Goal: Transaction & Acquisition: Purchase product/service

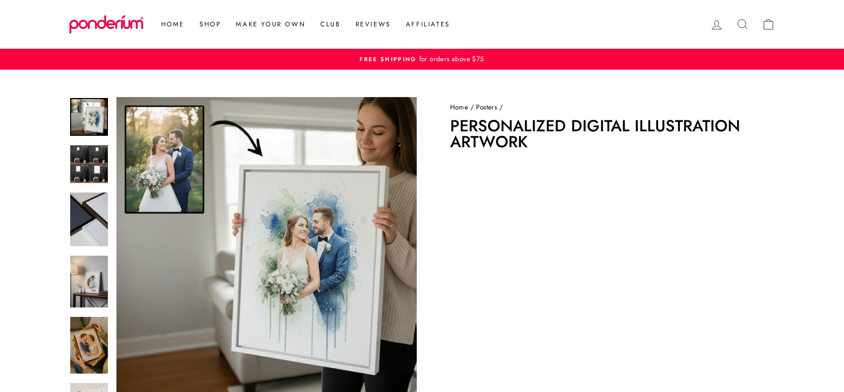
click at [488, 106] on link "Posters" at bounding box center [486, 107] width 21 height 10
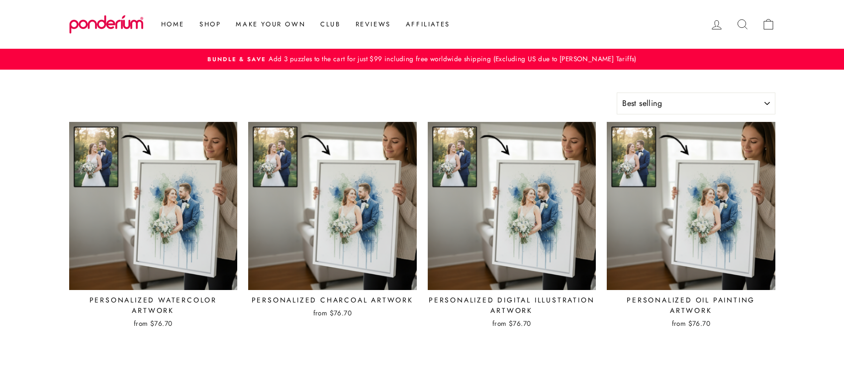
select select "best-selling"
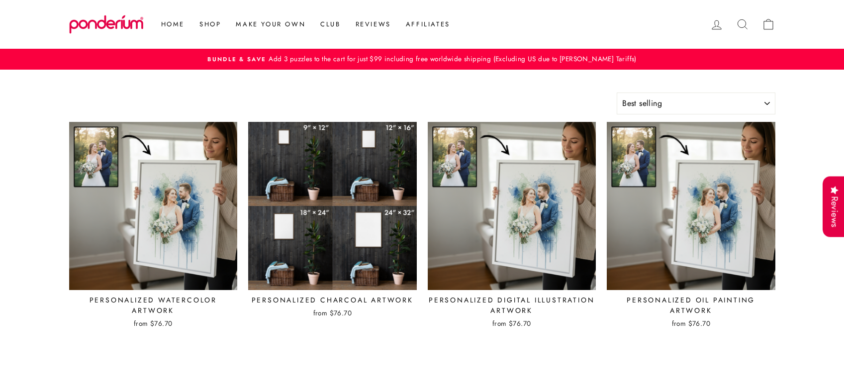
click at [356, 215] on img at bounding box center [333, 206] width 170 height 170
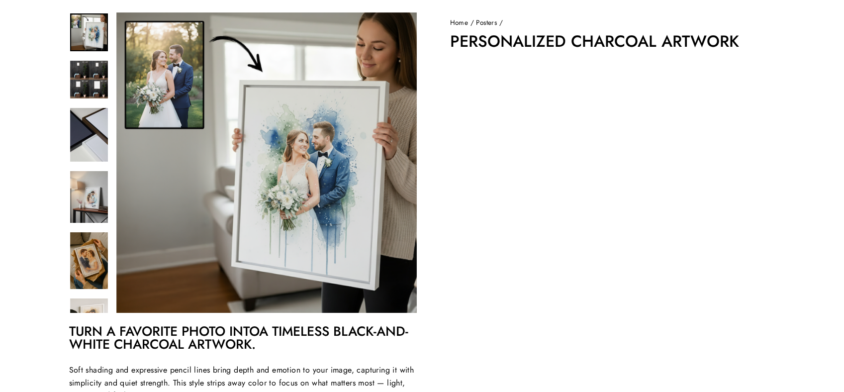
scroll to position [89, 0]
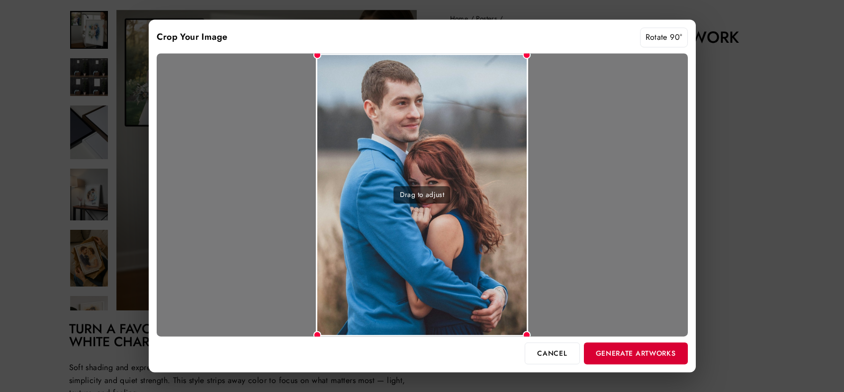
click at [633, 348] on button "Generate Artworks" at bounding box center [636, 353] width 104 height 22
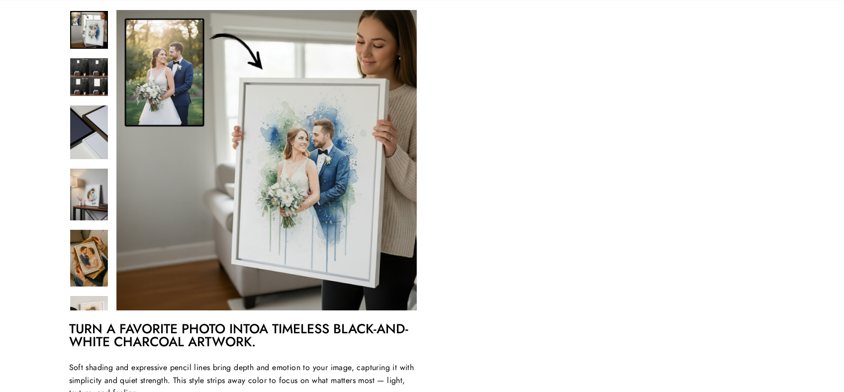
scroll to position [146, 0]
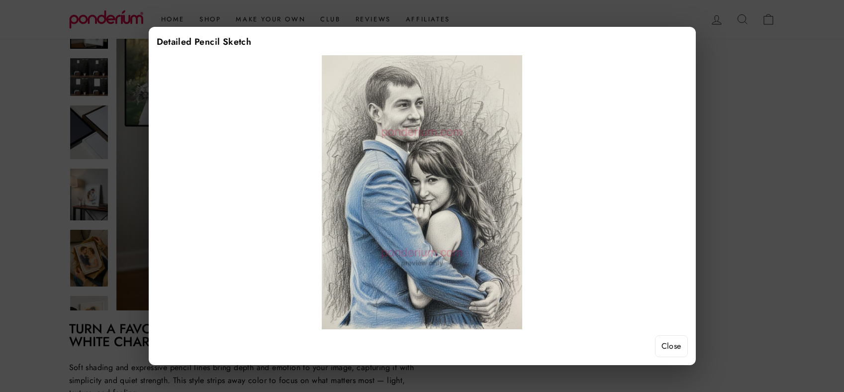
click at [662, 347] on button "Close" at bounding box center [671, 346] width 33 height 22
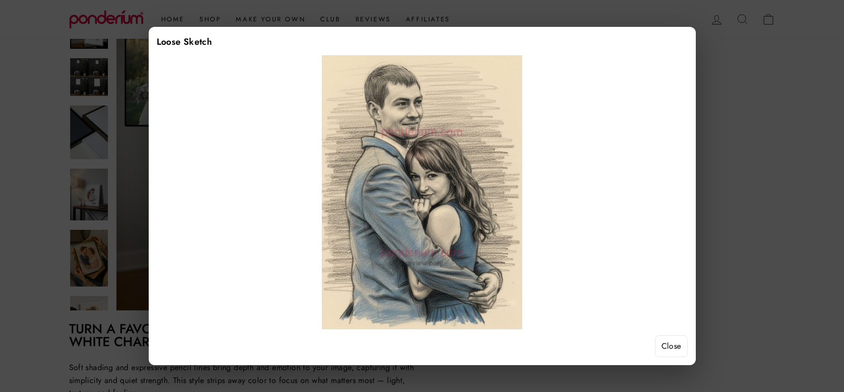
click at [671, 346] on button "Close" at bounding box center [671, 346] width 33 height 22
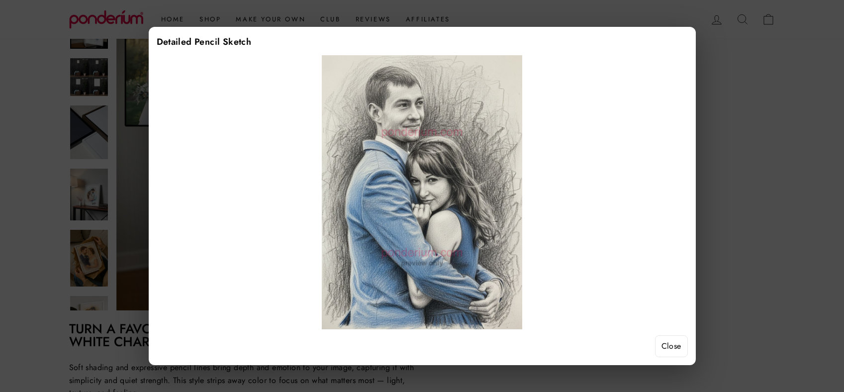
click at [677, 352] on button "Close" at bounding box center [671, 346] width 33 height 22
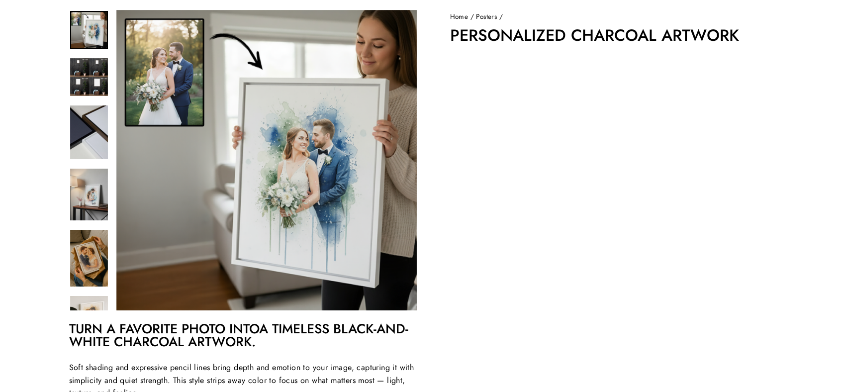
scroll to position [86, 0]
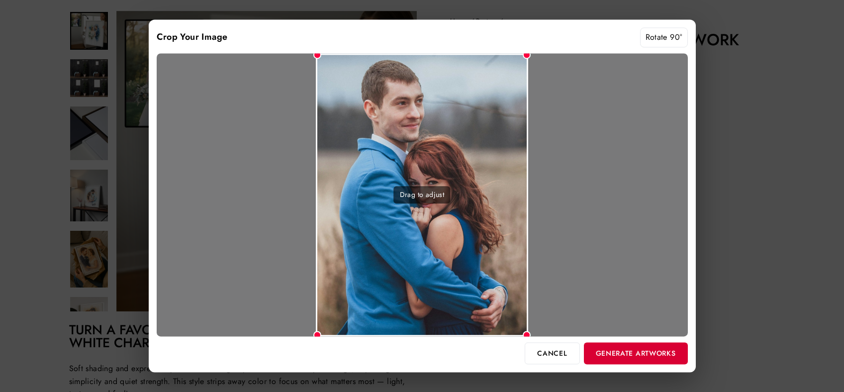
click at [630, 353] on button "Generate Artworks" at bounding box center [636, 353] width 104 height 22
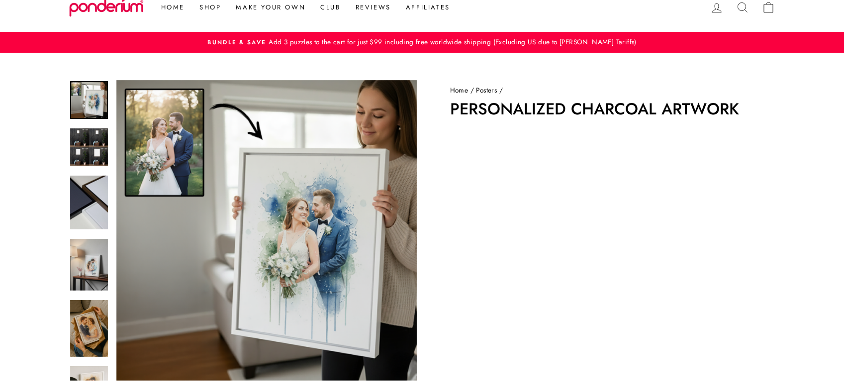
scroll to position [17, 0]
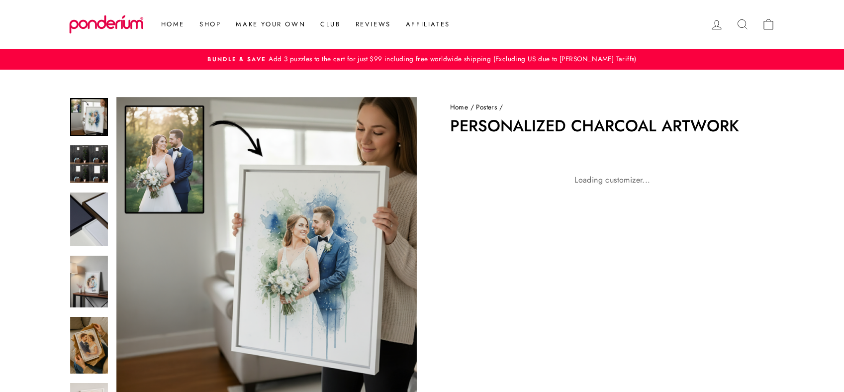
scroll to position [17, 0]
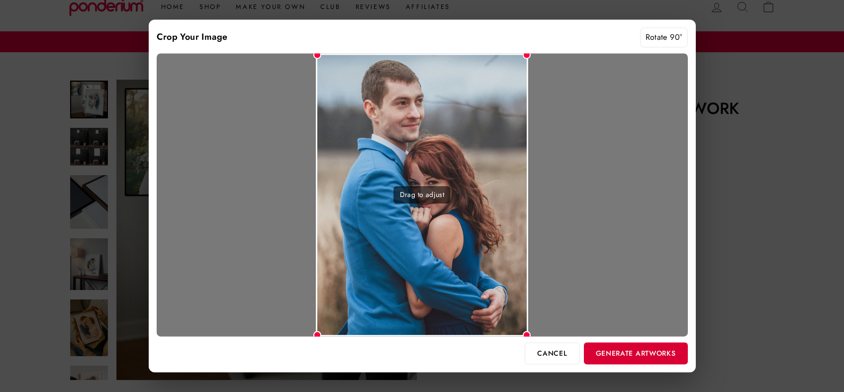
click at [633, 355] on button "Generate Artworks" at bounding box center [636, 353] width 104 height 22
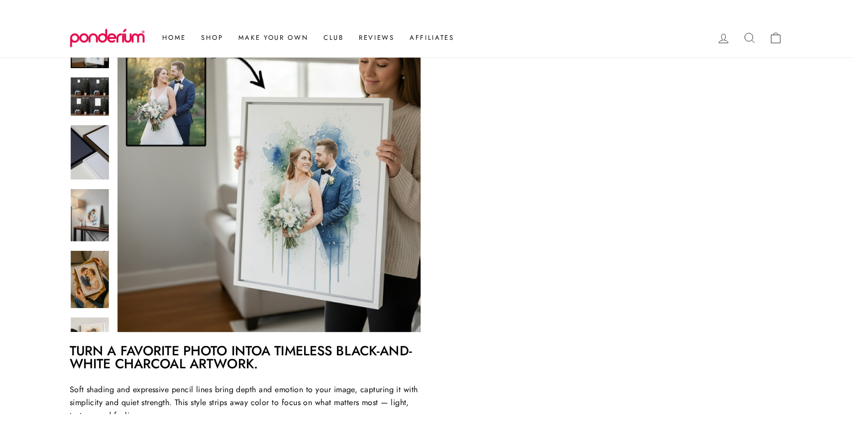
scroll to position [146, 0]
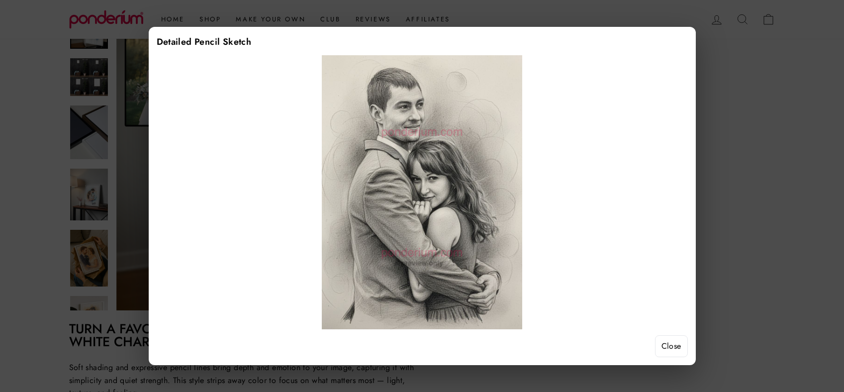
click at [676, 345] on button "Close" at bounding box center [671, 346] width 33 height 22
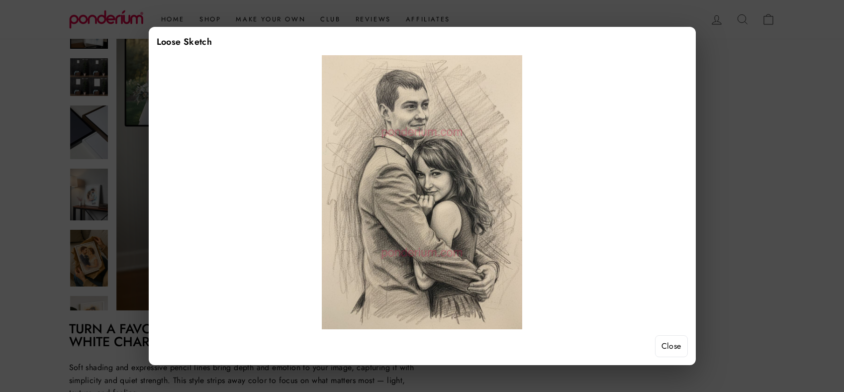
click at [679, 349] on button "Close" at bounding box center [671, 346] width 33 height 22
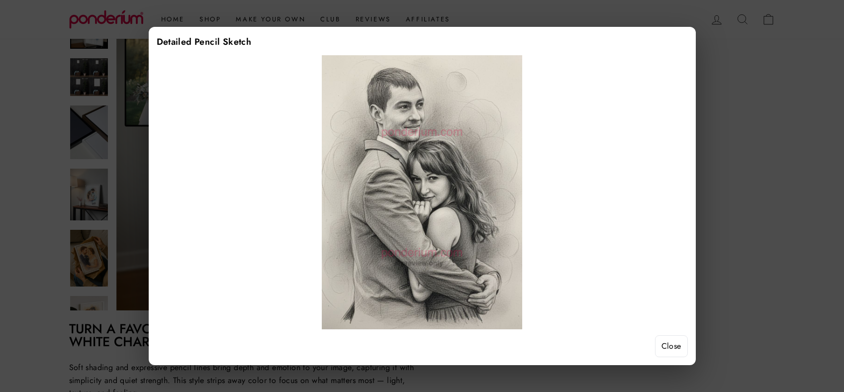
click at [675, 350] on button "Close" at bounding box center [671, 346] width 33 height 22
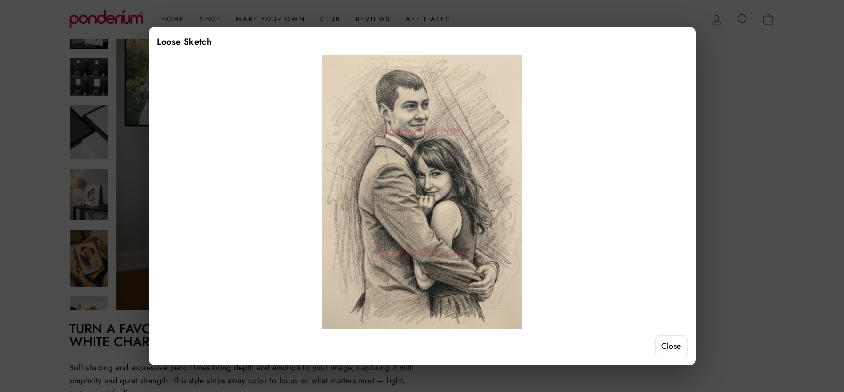
click at [679, 348] on button "Close" at bounding box center [671, 346] width 33 height 22
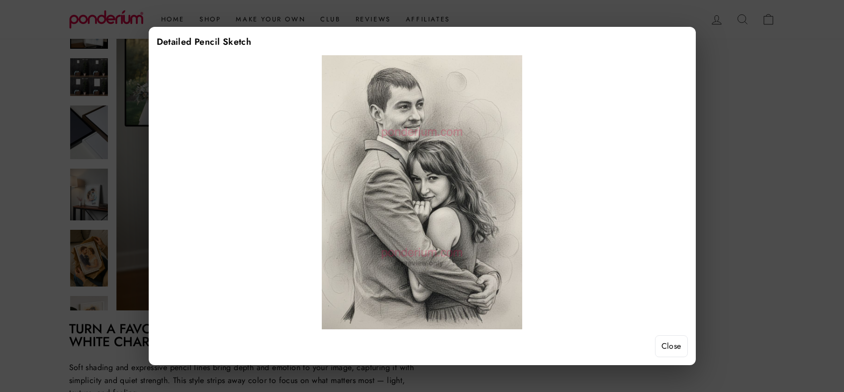
click at [666, 347] on button "Close" at bounding box center [671, 346] width 33 height 22
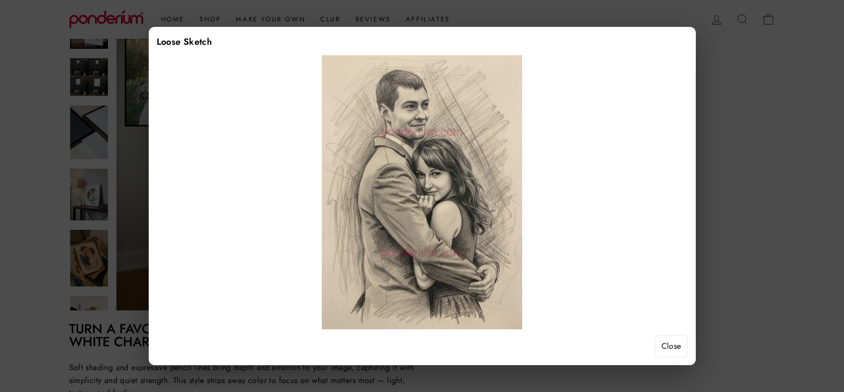
click at [679, 350] on button "Close" at bounding box center [671, 346] width 33 height 22
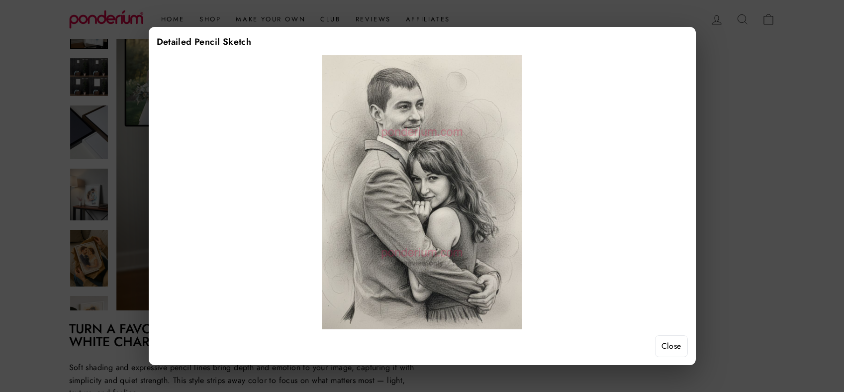
click at [672, 345] on button "Close" at bounding box center [671, 346] width 33 height 22
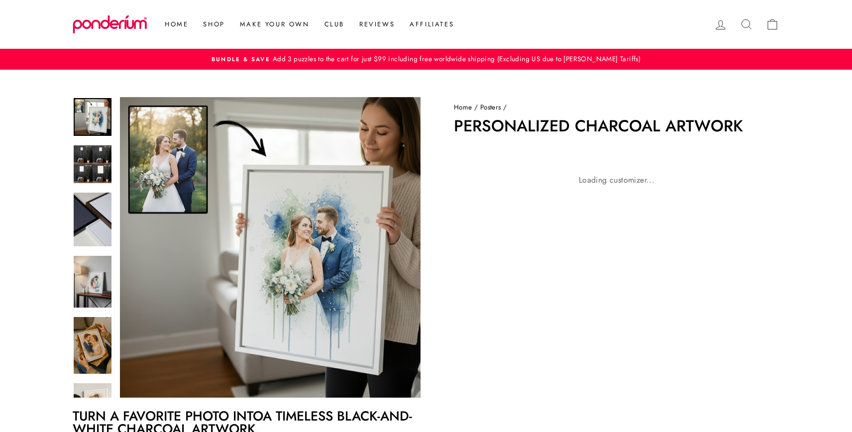
scroll to position [146, 0]
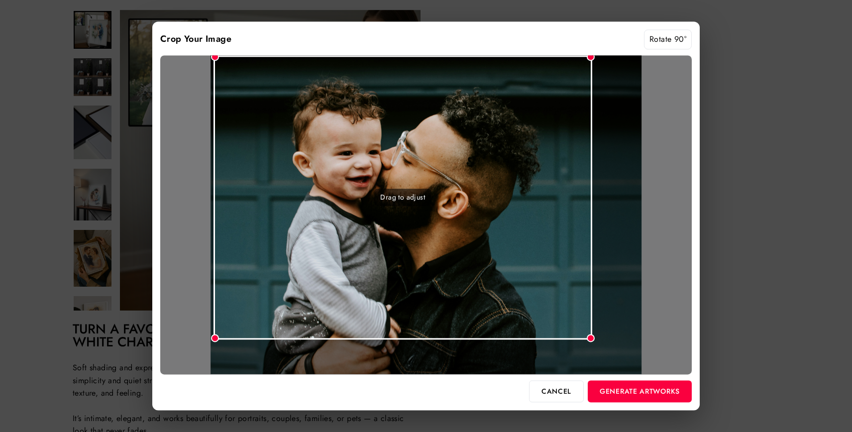
drag, startPoint x: 636, startPoint y: 372, endPoint x: 592, endPoint y: 358, distance: 46.4
click at [592, 358] on div "Drag to adjust" at bounding box center [425, 214] width 531 height 319
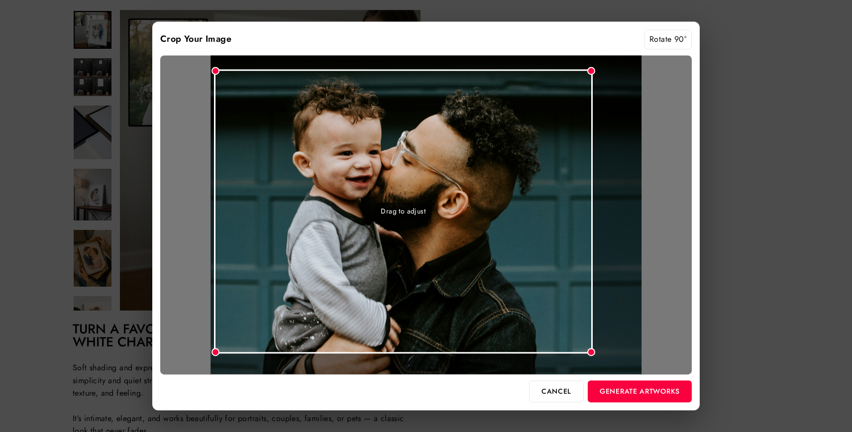
drag, startPoint x: 554, startPoint y: 306, endPoint x: 555, endPoint y: 320, distance: 13.9
click at [555, 320] on div "Drag to adjust" at bounding box center [403, 211] width 379 height 284
click at [644, 394] on button "Generate Artworks" at bounding box center [639, 391] width 104 height 22
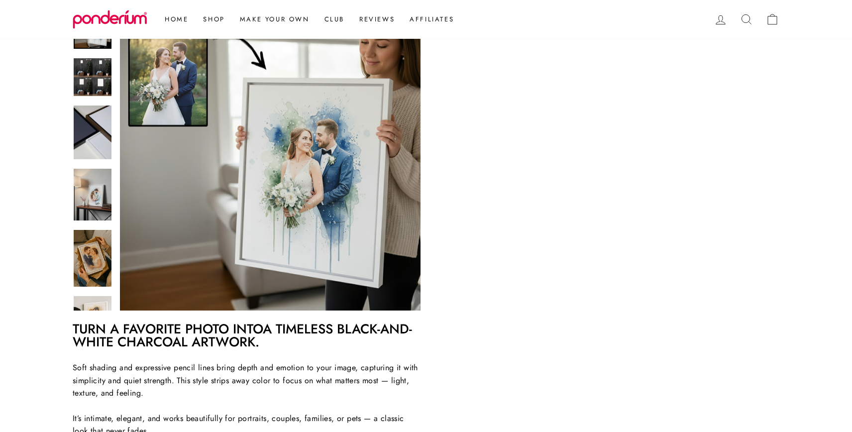
scroll to position [126, 0]
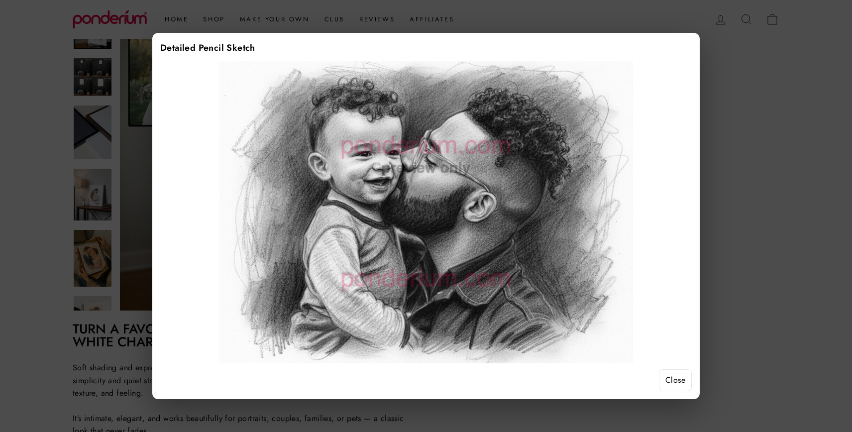
click at [675, 384] on button "Close" at bounding box center [675, 380] width 33 height 22
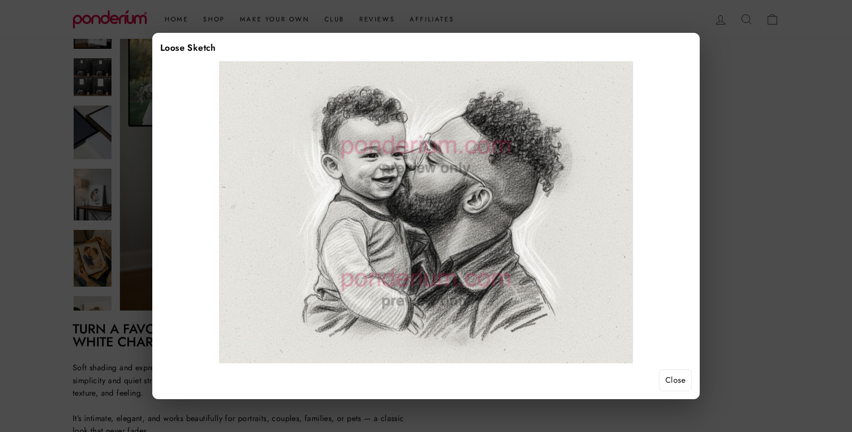
click at [681, 384] on button "Close" at bounding box center [675, 380] width 33 height 22
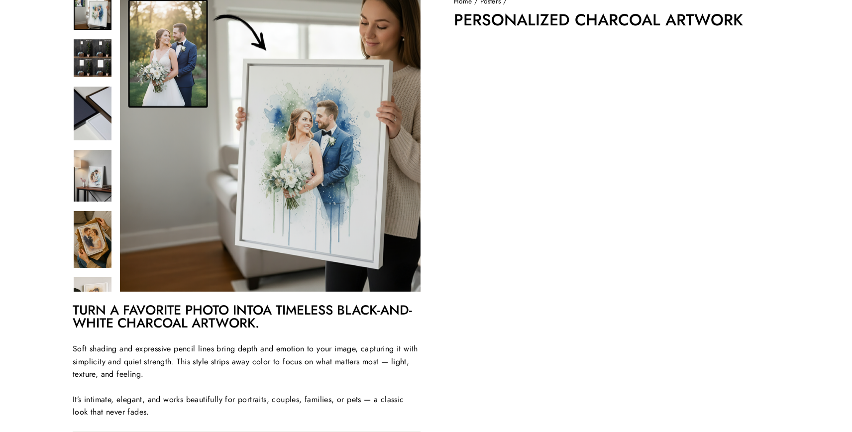
scroll to position [98, 0]
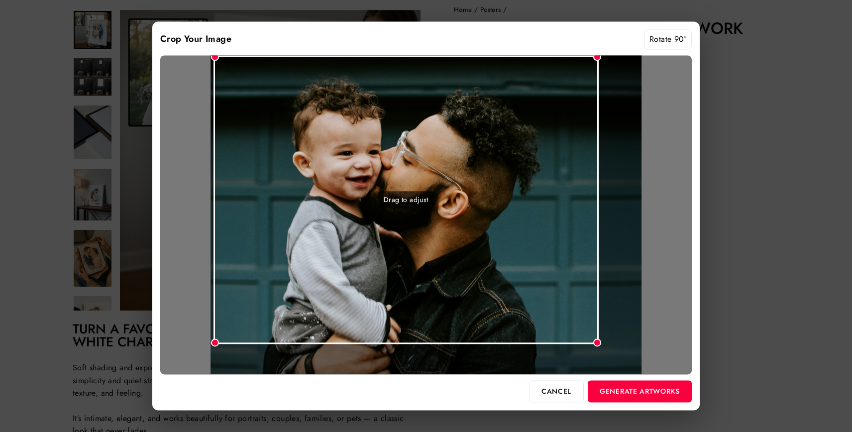
drag, startPoint x: 637, startPoint y: 373, endPoint x: 598, endPoint y: 333, distance: 55.2
click at [598, 333] on div "Drag to adjust" at bounding box center [425, 214] width 531 height 319
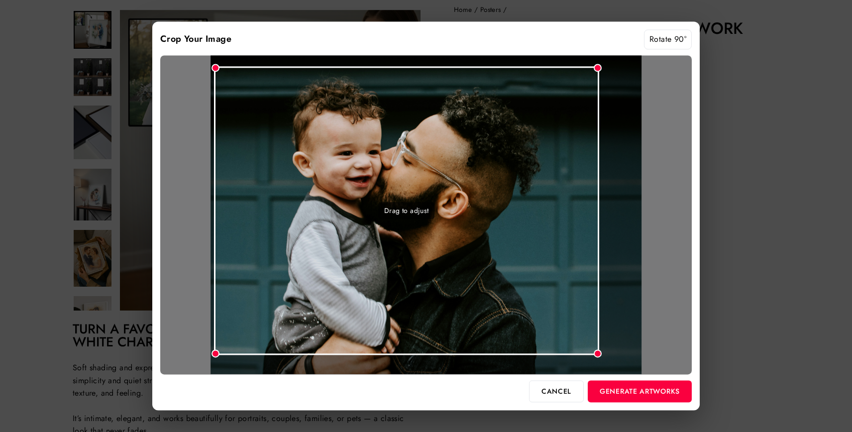
drag, startPoint x: 550, startPoint y: 291, endPoint x: 551, endPoint y: 302, distance: 11.5
click at [551, 302] on div "Drag to adjust" at bounding box center [406, 210] width 385 height 289
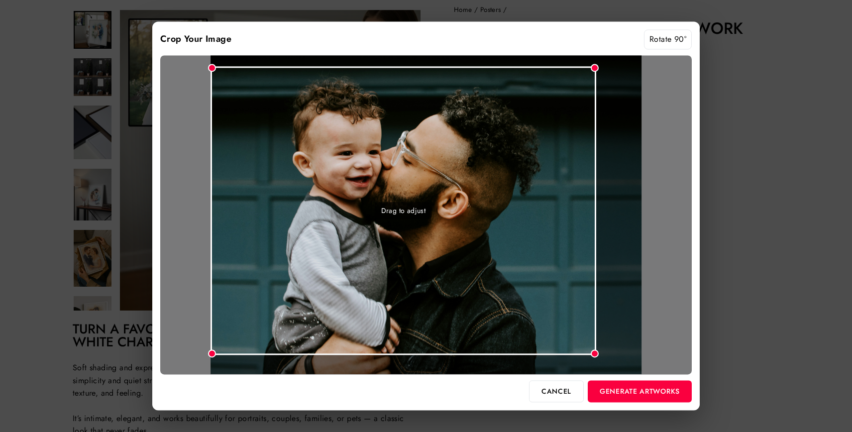
drag, startPoint x: 585, startPoint y: 326, endPoint x: 579, endPoint y: 326, distance: 6.0
click at [579, 326] on div "Drag to adjust" at bounding box center [402, 210] width 385 height 289
click at [658, 399] on button "Generate Artworks" at bounding box center [639, 391] width 104 height 22
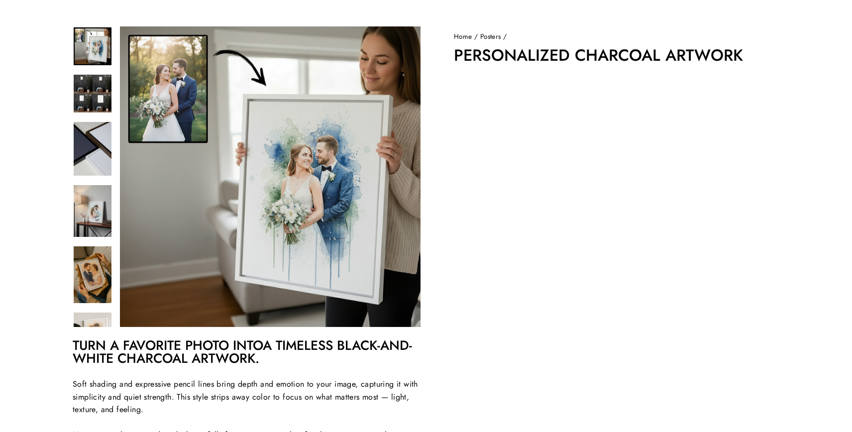
scroll to position [0, 0]
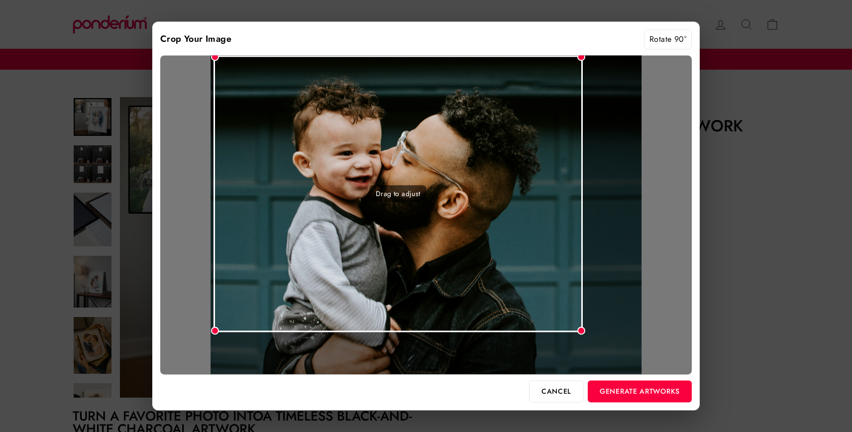
drag, startPoint x: 637, startPoint y: 372, endPoint x: 580, endPoint y: 343, distance: 64.1
click at [580, 343] on div "Drag to adjust" at bounding box center [425, 214] width 531 height 319
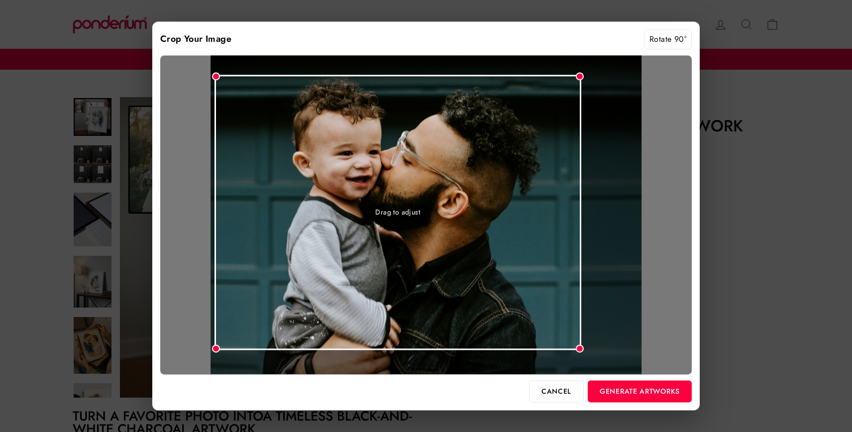
drag, startPoint x: 524, startPoint y: 281, endPoint x: 525, endPoint y: 298, distance: 17.9
click at [525, 299] on div "Drag to adjust" at bounding box center [397, 212] width 367 height 275
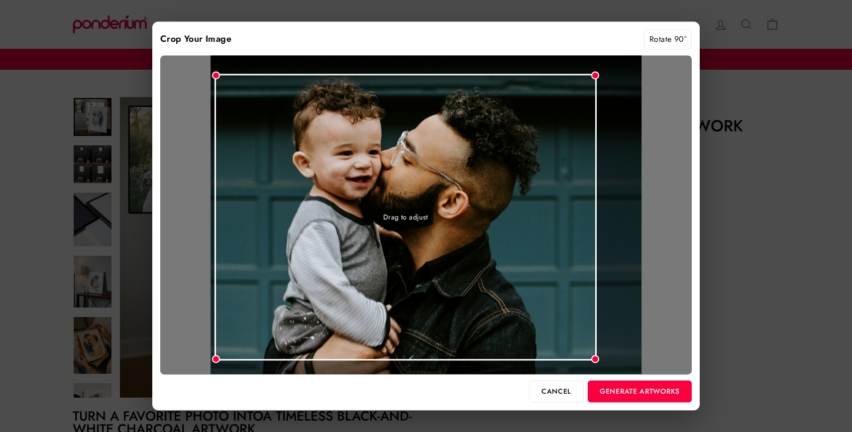
drag, startPoint x: 580, startPoint y: 344, endPoint x: 596, endPoint y: 358, distance: 21.5
click at [596, 358] on div at bounding box center [595, 359] width 8 height 8
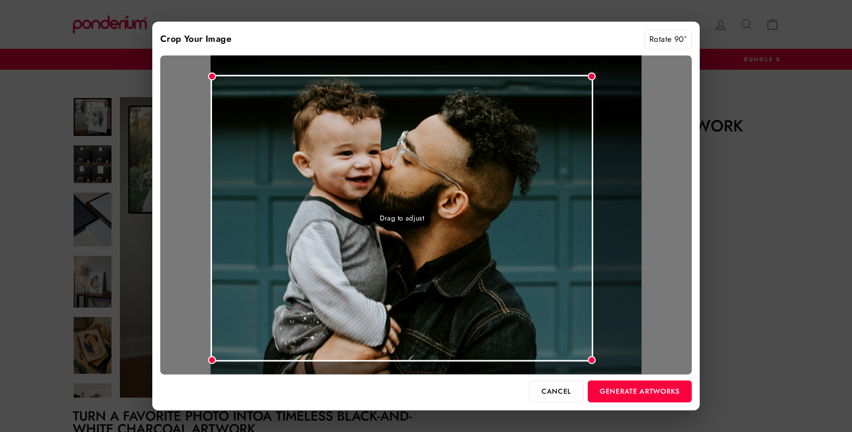
drag, startPoint x: 572, startPoint y: 339, endPoint x: 560, endPoint y: 340, distance: 12.0
click at [560, 340] on div "Drag to adjust" at bounding box center [401, 218] width 382 height 287
click at [645, 393] on button "Generate Artworks" at bounding box center [639, 391] width 104 height 22
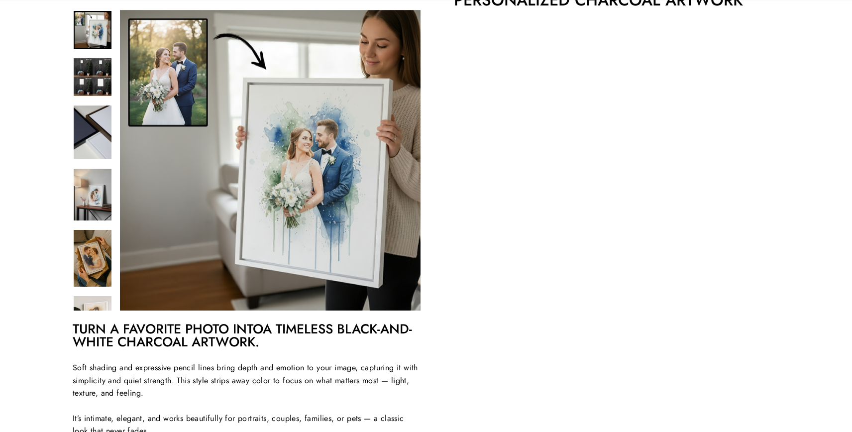
scroll to position [126, 0]
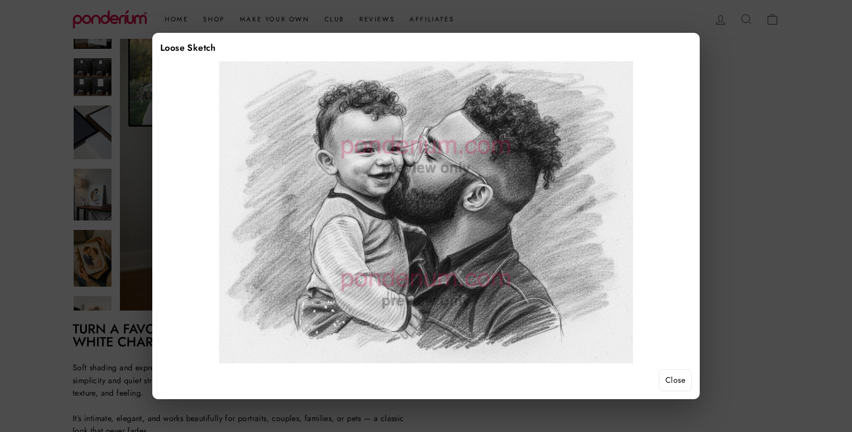
click at [671, 378] on button "Close" at bounding box center [675, 380] width 33 height 22
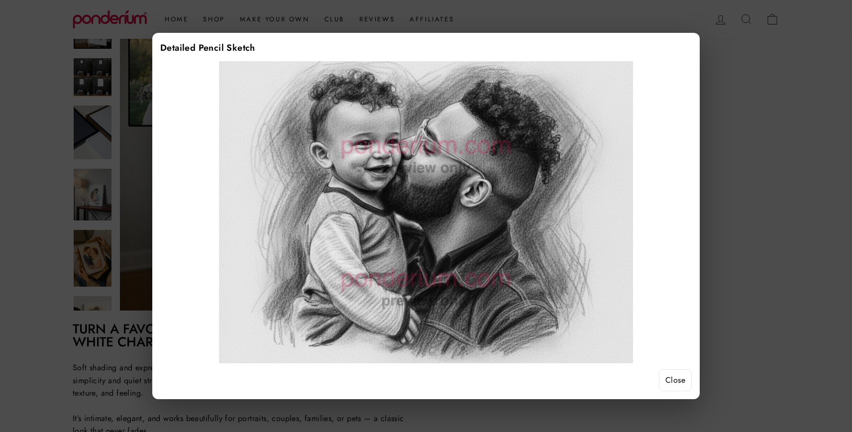
click at [669, 386] on button "Close" at bounding box center [675, 380] width 33 height 22
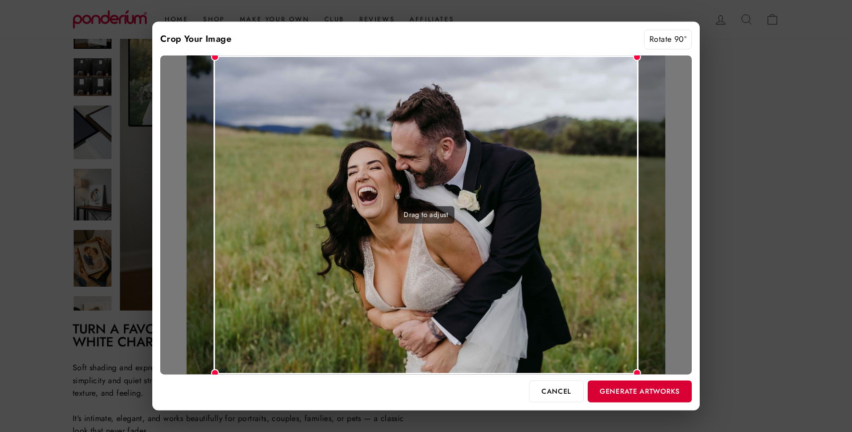
click at [644, 387] on button "Generate Artworks" at bounding box center [639, 391] width 104 height 22
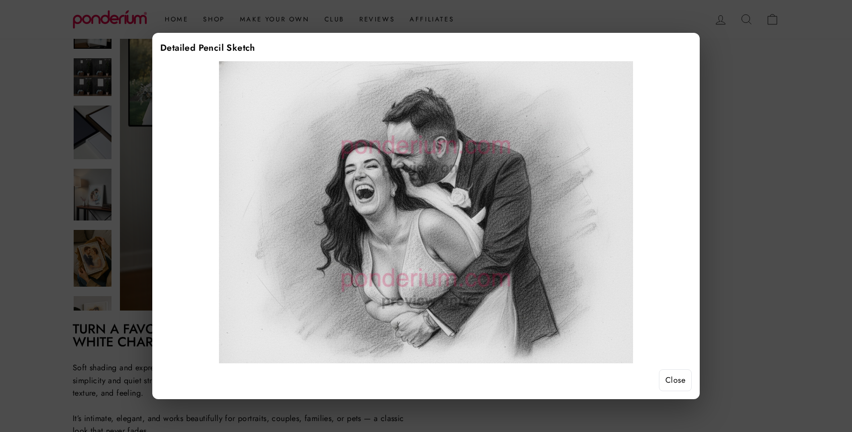
click at [670, 375] on button "Close" at bounding box center [675, 380] width 33 height 22
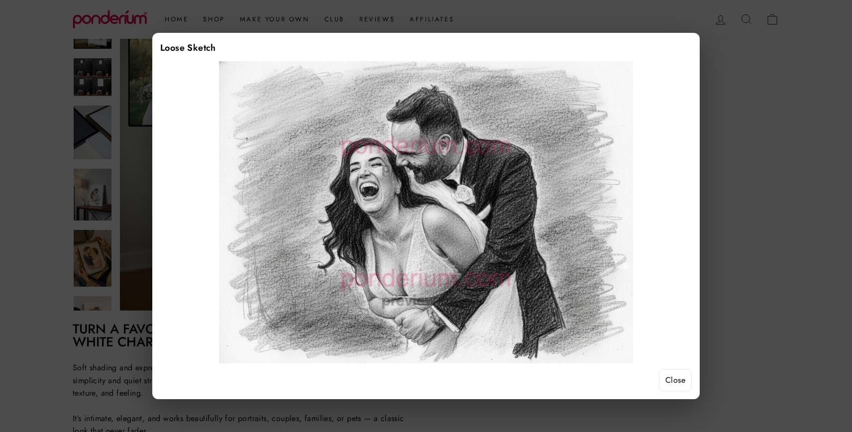
click at [679, 382] on button "Close" at bounding box center [675, 380] width 33 height 22
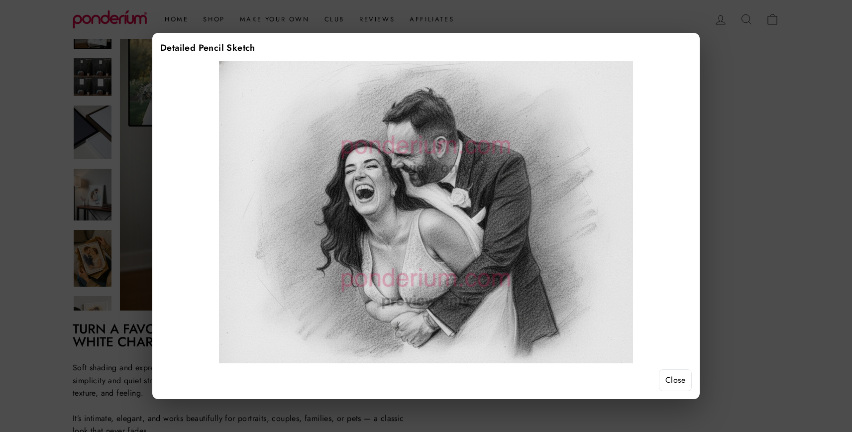
click at [669, 385] on button "Close" at bounding box center [675, 380] width 33 height 22
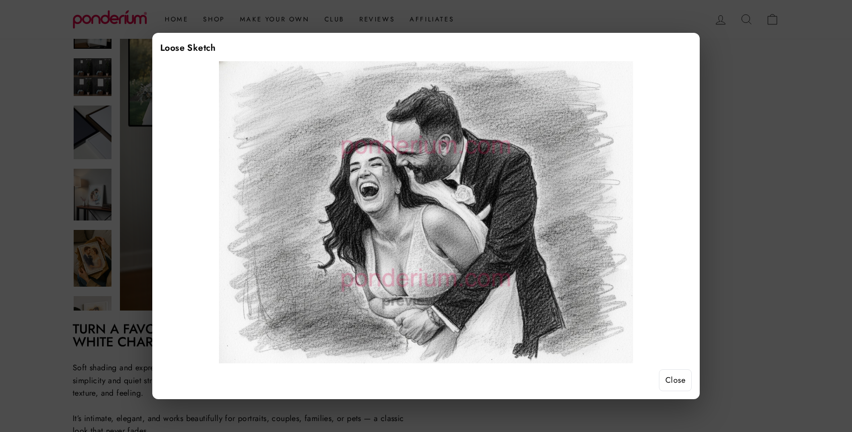
click at [665, 382] on button "Close" at bounding box center [675, 380] width 33 height 22
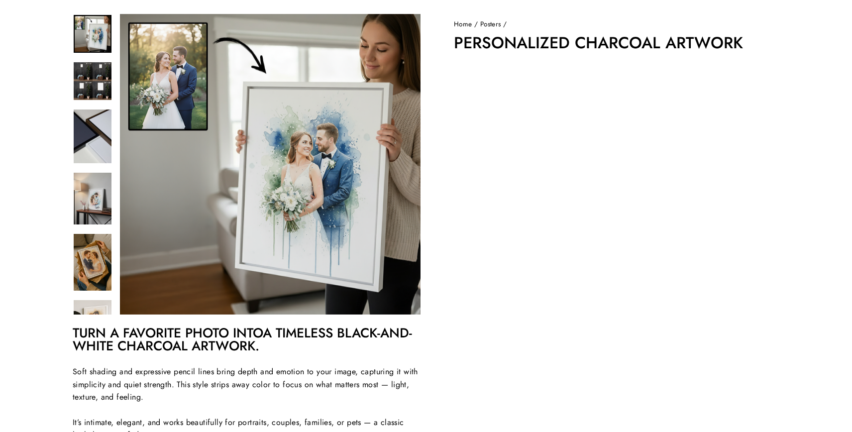
scroll to position [81, 0]
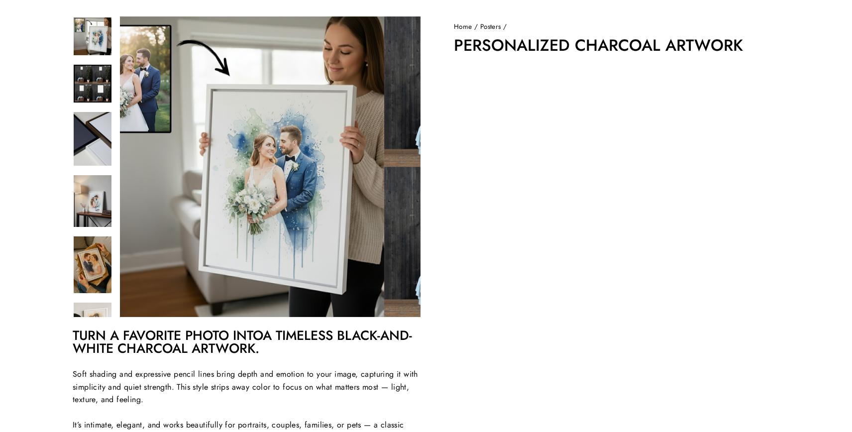
click at [94, 80] on img at bounding box center [93, 84] width 38 height 38
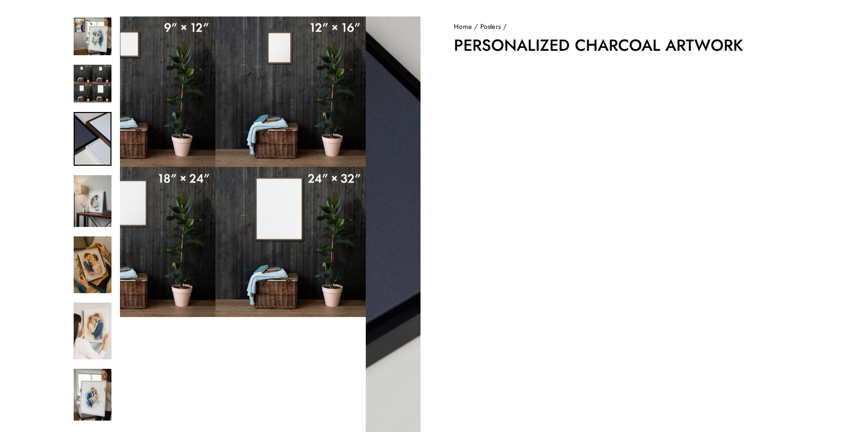
click at [98, 124] on img at bounding box center [93, 139] width 38 height 54
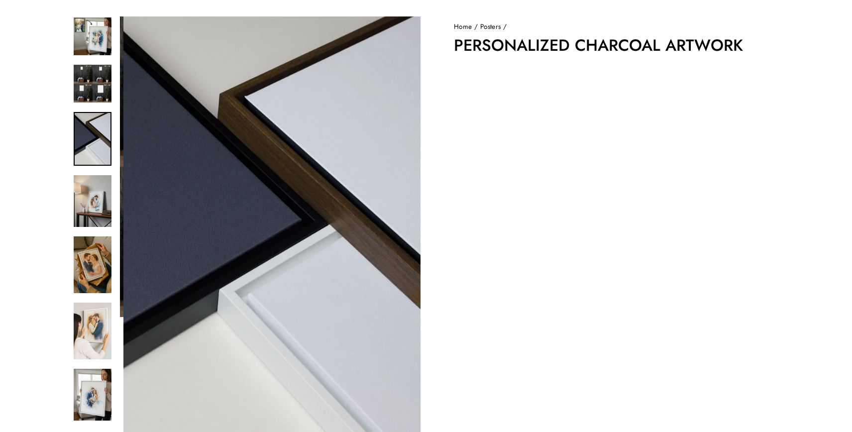
scroll to position [0, 0]
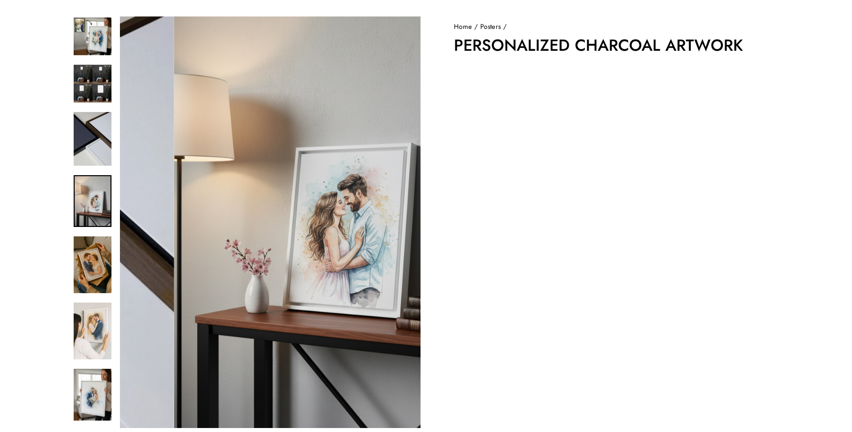
click at [108, 200] on img at bounding box center [93, 201] width 38 height 52
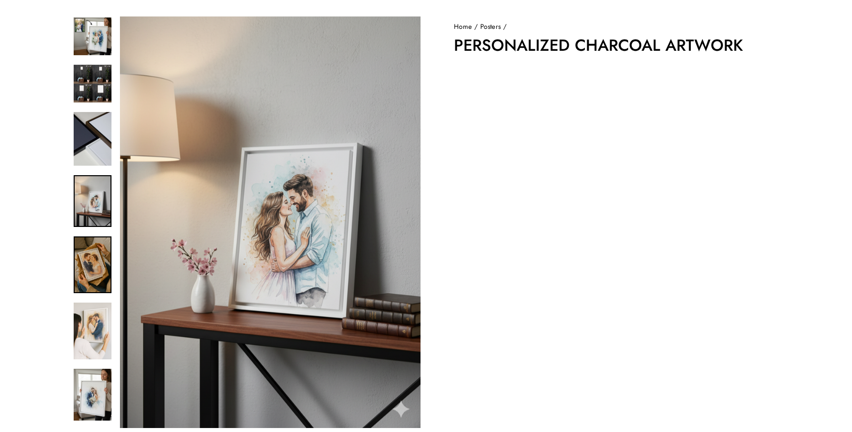
click at [96, 254] on img at bounding box center [93, 264] width 38 height 57
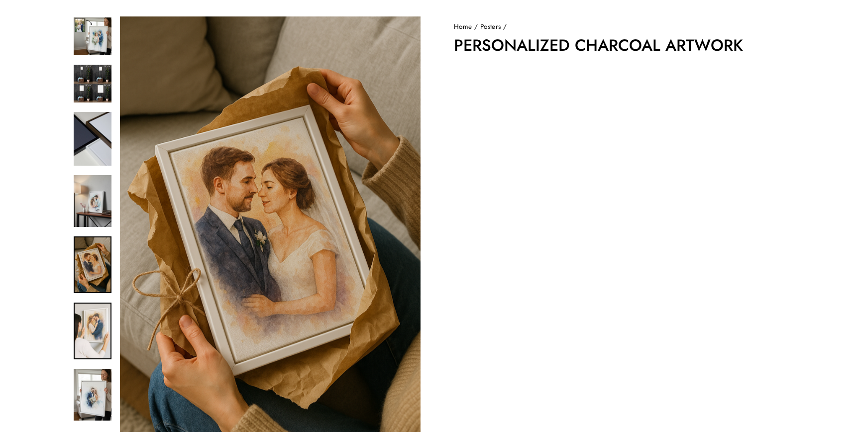
click at [102, 315] on img at bounding box center [93, 330] width 38 height 57
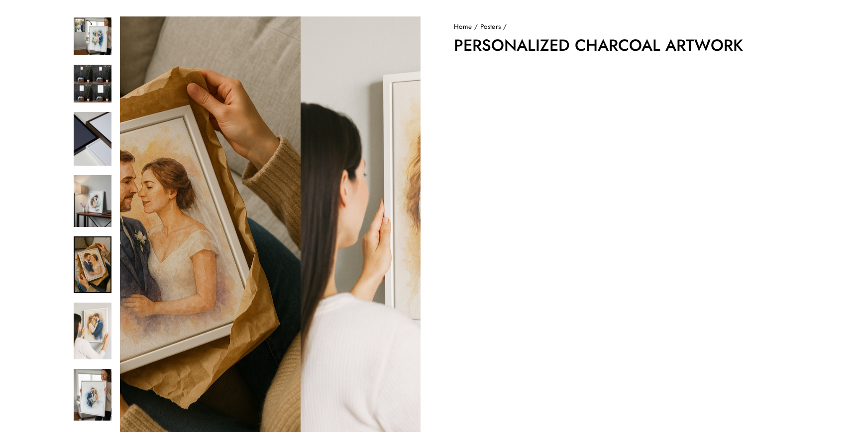
click at [93, 268] on img at bounding box center [93, 264] width 38 height 57
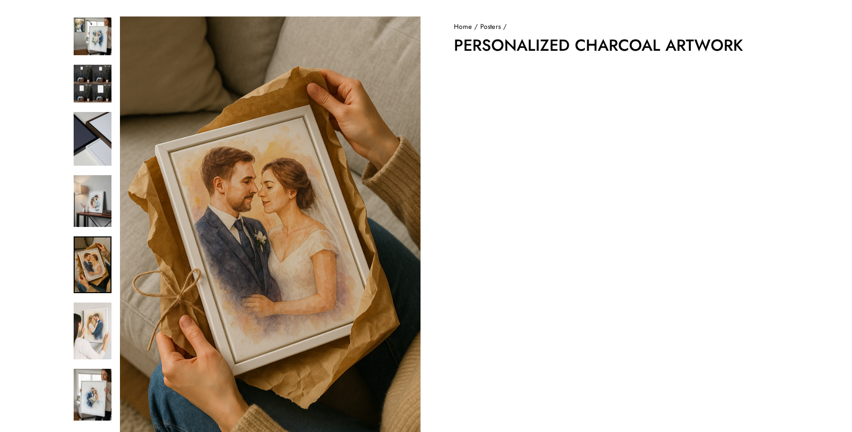
click at [93, 300] on div at bounding box center [93, 241] width 40 height 451
click at [93, 332] on img at bounding box center [93, 330] width 38 height 57
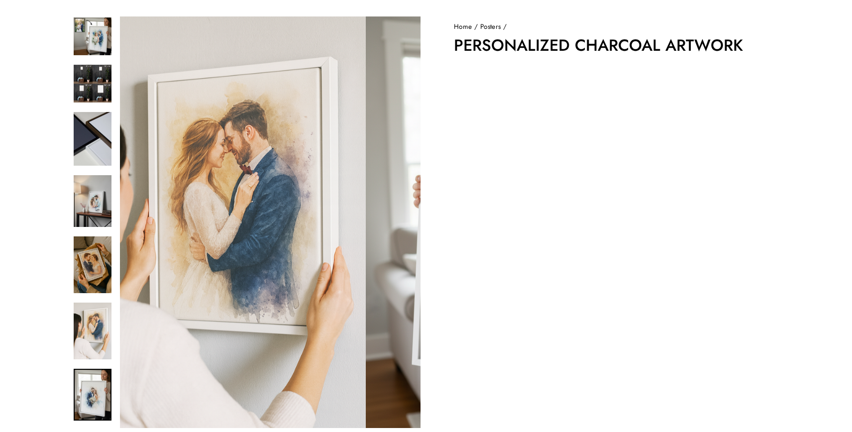
click at [98, 382] on img at bounding box center [93, 395] width 38 height 52
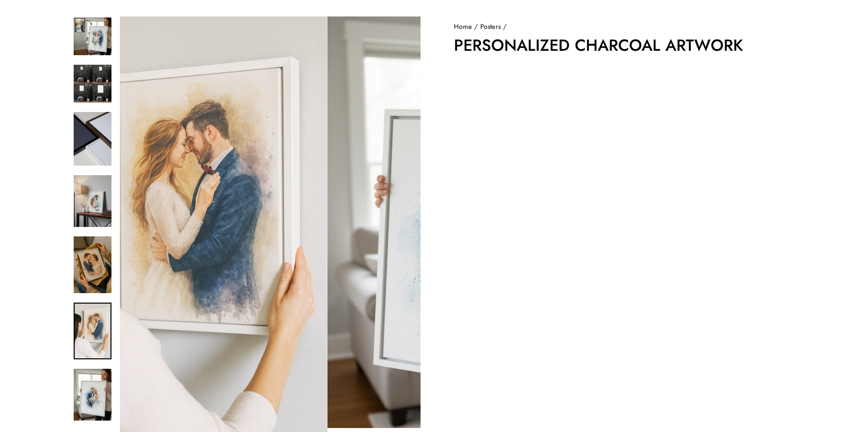
click at [94, 330] on img at bounding box center [93, 330] width 38 height 57
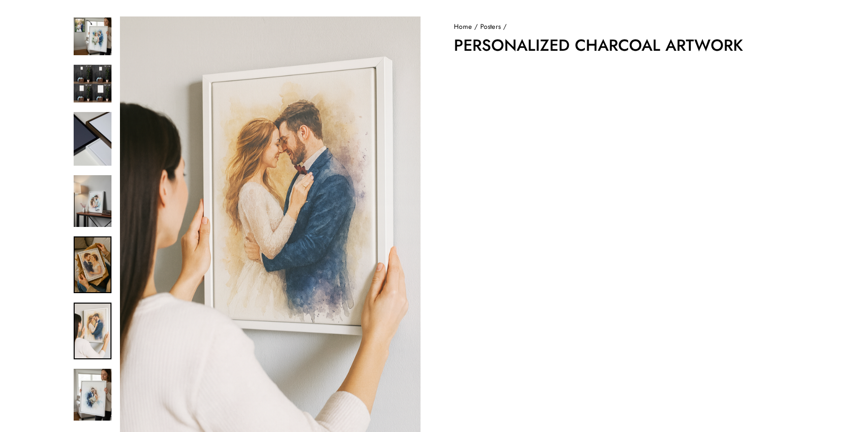
click at [94, 284] on img at bounding box center [93, 264] width 38 height 57
